Goal: Task Accomplishment & Management: Use online tool/utility

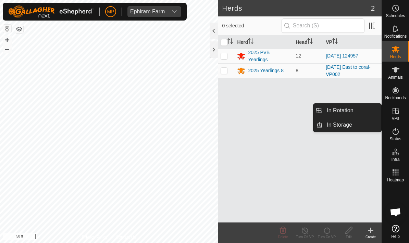
click at [354, 130] on link "In Storage" at bounding box center [352, 125] width 59 height 14
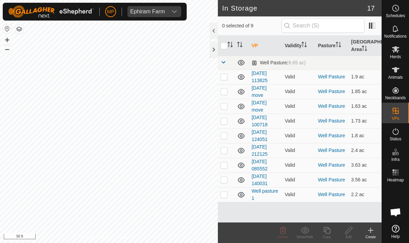
click at [375, 229] on create-svg-icon at bounding box center [371, 231] width 22 height 8
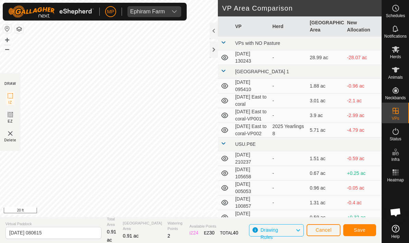
click at [365, 229] on span "Save" at bounding box center [360, 230] width 12 height 5
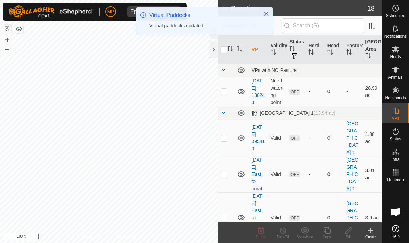
click at [399, 53] on es-mob-svg-icon at bounding box center [396, 49] width 12 height 11
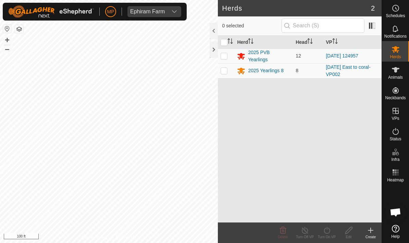
click at [222, 51] on td at bounding box center [226, 56] width 16 height 15
checkbox input "true"
click at [332, 230] on turn-on-svg-icon at bounding box center [327, 231] width 22 height 8
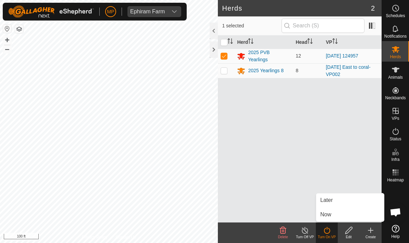
click at [338, 214] on link "Now" at bounding box center [350, 215] width 68 height 14
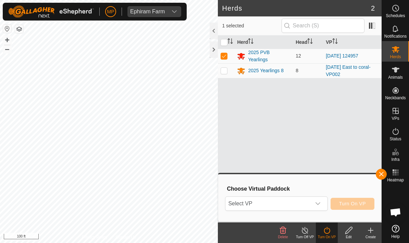
click at [319, 203] on icon "dropdown trigger" at bounding box center [317, 203] width 5 height 5
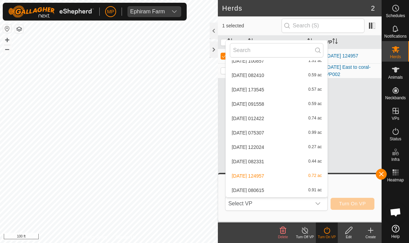
scroll to position [169, 0]
click at [304, 190] on div "[DATE] 080615 0.91 ac" at bounding box center [277, 190] width 94 height 8
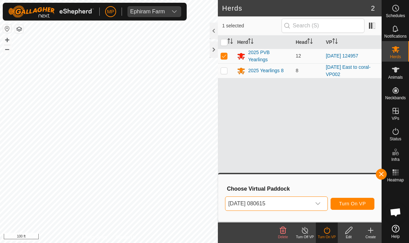
click at [366, 202] on button "Turn On VP" at bounding box center [353, 204] width 44 height 12
